Goal: Task Accomplishment & Management: Manage account settings

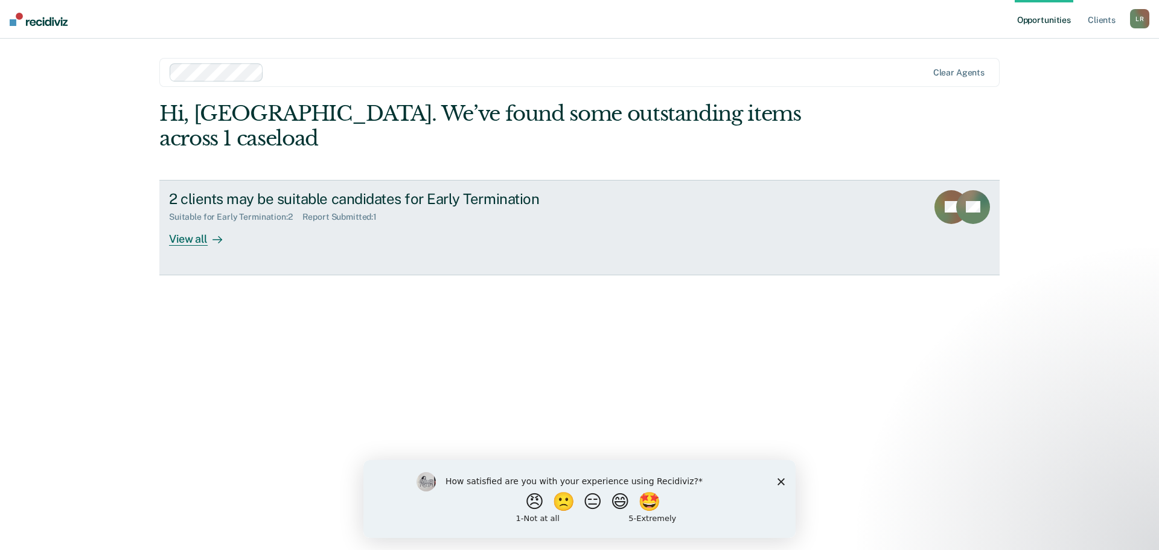
click at [200, 222] on div "View all" at bounding box center [203, 234] width 68 height 24
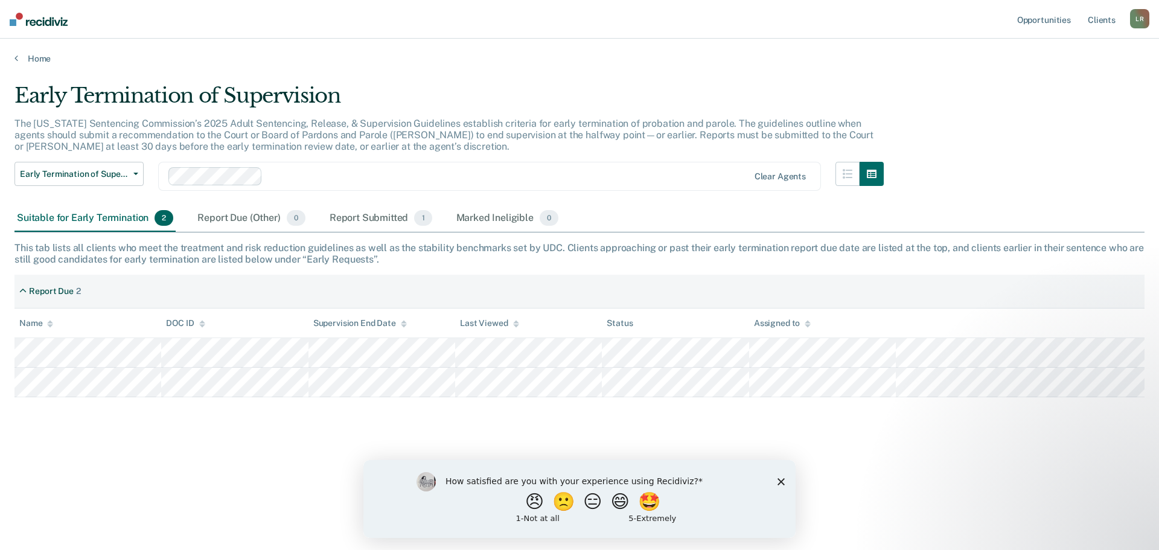
click at [779, 480] on icon "Close survey" at bounding box center [781, 481] width 7 height 7
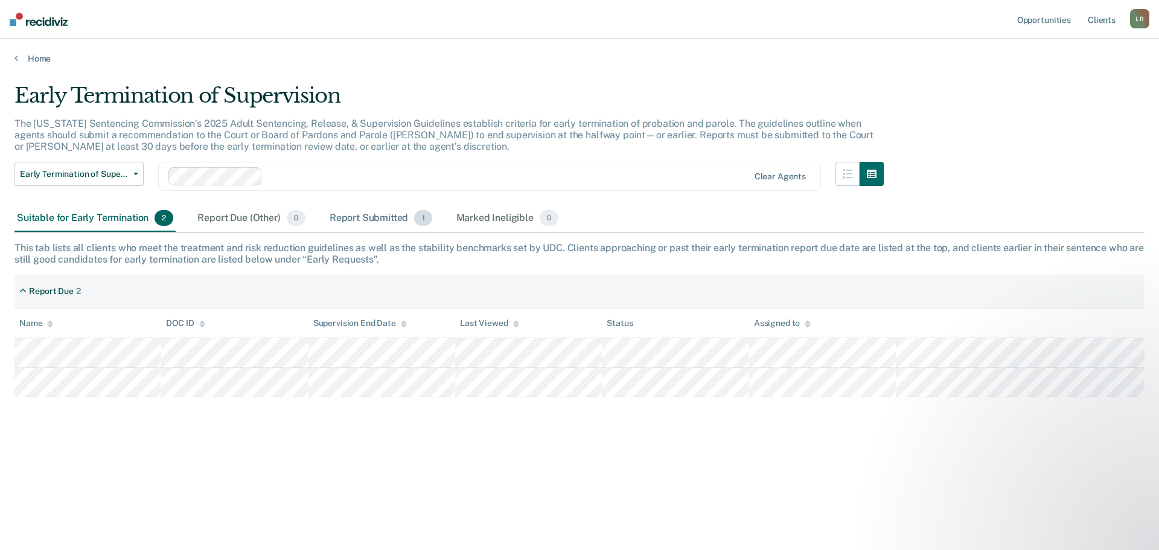
click at [371, 222] on div "Report Submitted 1" at bounding box center [380, 218] width 107 height 27
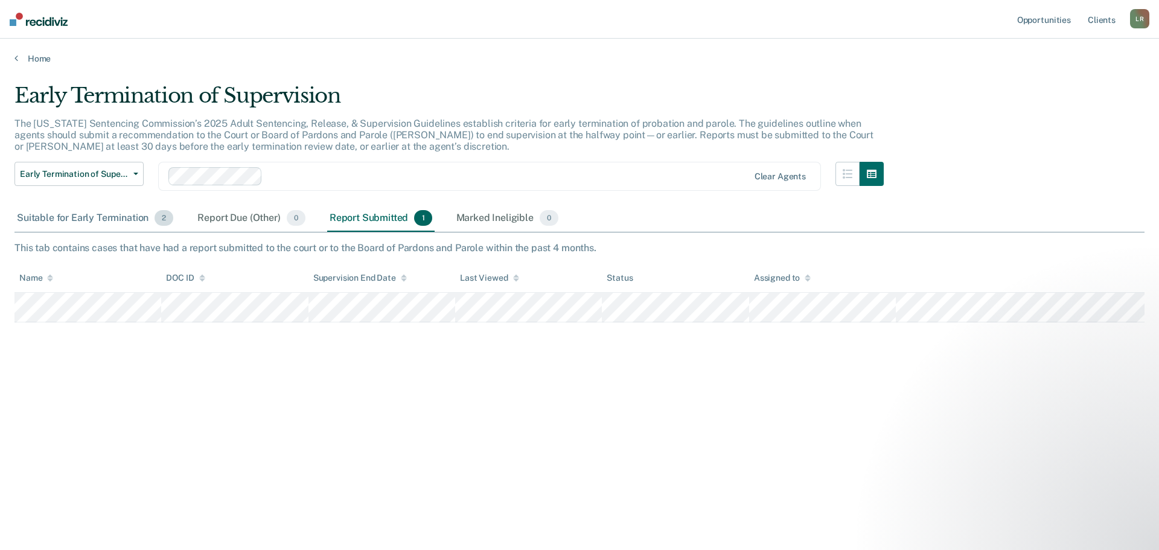
click at [63, 214] on div "Suitable for Early Termination 2" at bounding box center [94, 218] width 161 height 27
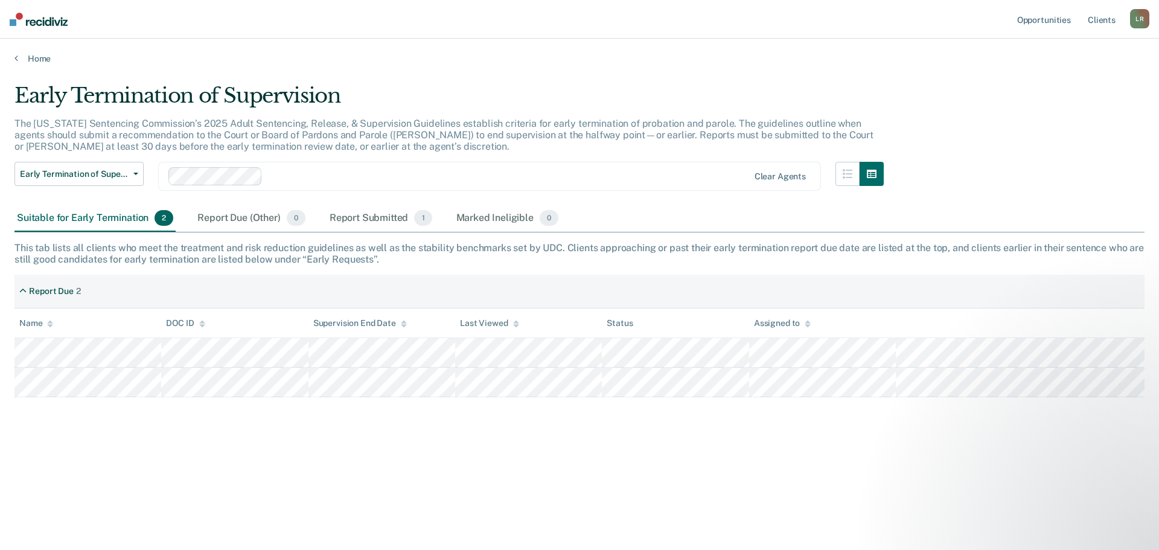
click at [1138, 19] on div "L R" at bounding box center [1139, 18] width 19 height 19
click at [1064, 79] on link "Log Out" at bounding box center [1091, 79] width 97 height 10
